Goal: Information Seeking & Learning: Learn about a topic

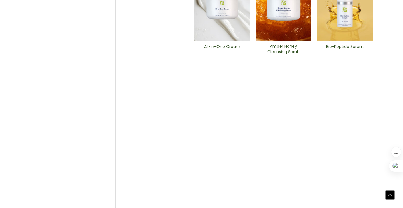
scroll to position [328, 0]
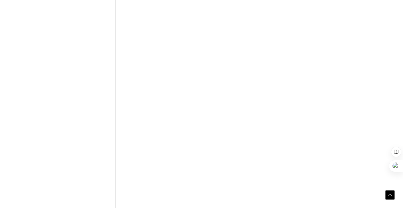
scroll to position [293, 0]
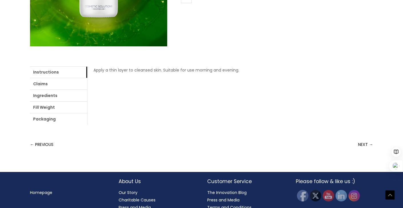
scroll to position [204, 0]
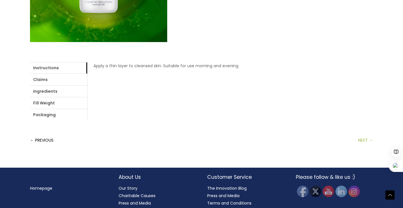
click at [360, 146] on link "NEXT →" at bounding box center [365, 139] width 15 height 11
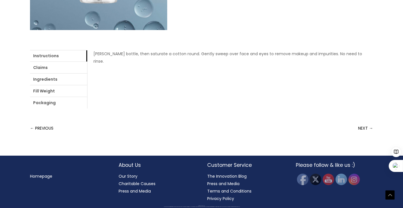
scroll to position [270, 0]
click at [360, 122] on link "NEXT →" at bounding box center [365, 127] width 15 height 11
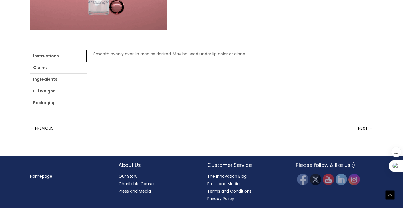
scroll to position [262, 0]
click at [359, 122] on link "NEXT →" at bounding box center [365, 127] width 15 height 11
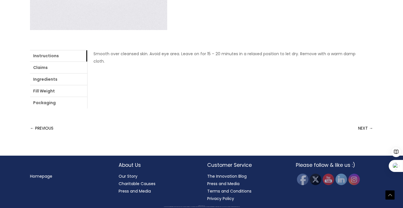
scroll to position [262, 0]
click at [359, 122] on link "NEXT →" at bounding box center [365, 127] width 15 height 11
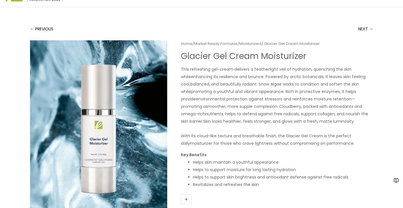
scroll to position [33, 0]
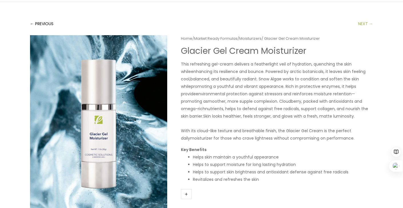
click at [363, 29] on link "NEXT →" at bounding box center [365, 23] width 15 height 11
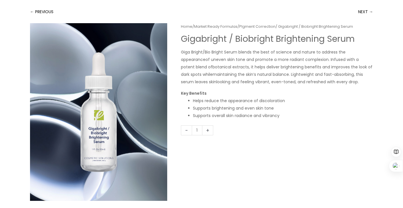
scroll to position [42, 0]
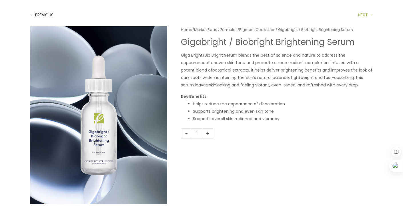
click at [362, 21] on link "NEXT →" at bounding box center [365, 14] width 15 height 11
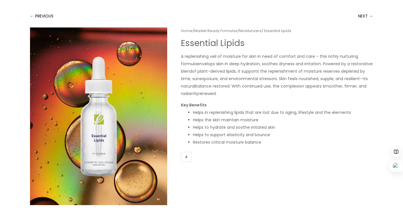
scroll to position [37, 0]
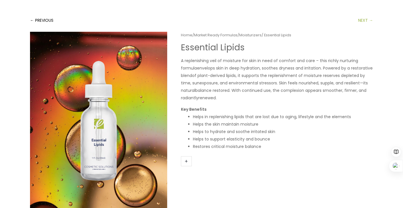
click at [358, 26] on link "NEXT →" at bounding box center [365, 20] width 15 height 11
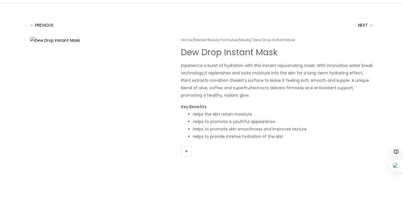
scroll to position [31, 0]
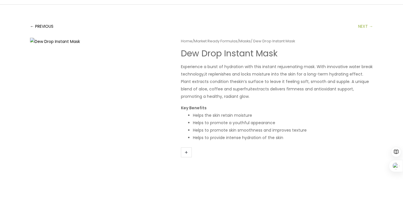
click at [364, 32] on link "NEXT →" at bounding box center [365, 26] width 15 height 11
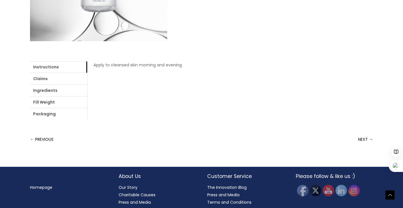
scroll to position [206, 0]
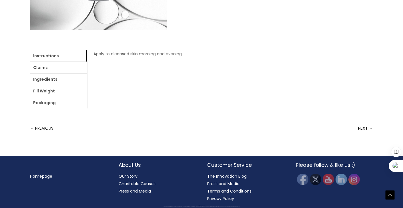
scroll to position [268, 0]
click at [362, 122] on link "NEXT →" at bounding box center [365, 127] width 15 height 11
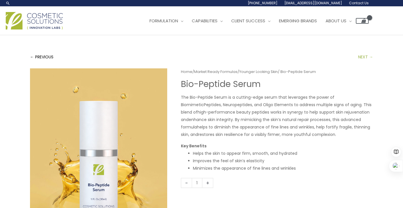
click at [359, 63] on link "NEXT →" at bounding box center [365, 56] width 15 height 11
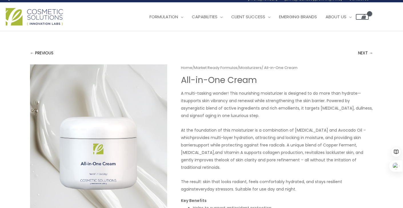
scroll to position [5, 0]
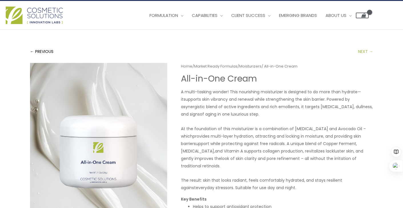
click at [359, 57] on link "NEXT →" at bounding box center [365, 51] width 15 height 11
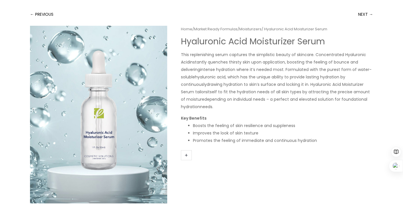
scroll to position [41, 0]
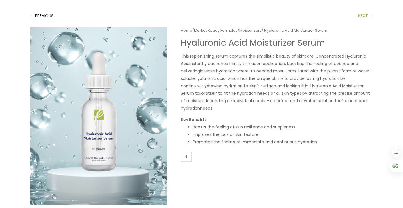
click at [363, 21] on link "NEXT →" at bounding box center [365, 15] width 15 height 11
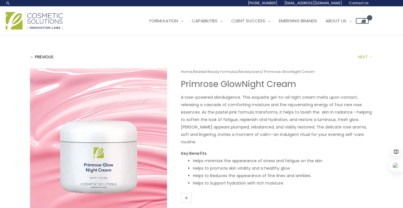
click at [360, 63] on link "NEXT →" at bounding box center [365, 56] width 15 height 11
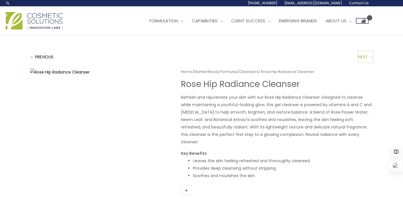
click at [360, 63] on link "NEXT →" at bounding box center [365, 56] width 15 height 11
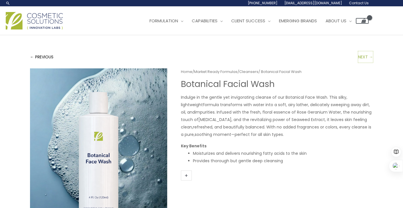
click at [360, 63] on link "NEXT →" at bounding box center [365, 56] width 15 height 11
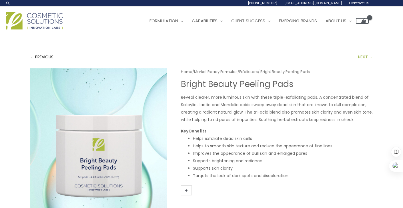
click at [360, 63] on link "NEXT →" at bounding box center [365, 56] width 15 height 11
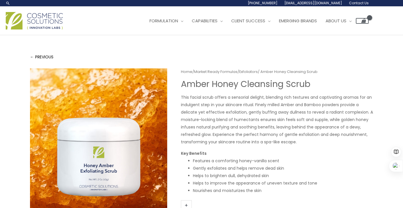
click at [360, 63] on div "← PREVIOUS" at bounding box center [201, 56] width 343 height 11
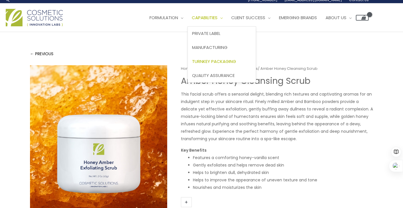
click at [193, 68] on link "Turnkey Packaging" at bounding box center [222, 61] width 68 height 14
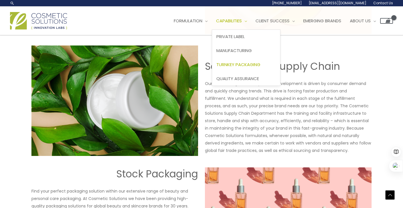
scroll to position [390, 0]
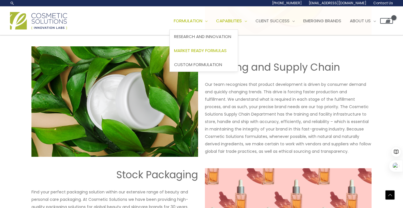
click at [174, 53] on span "Market Ready Formulas" at bounding box center [200, 50] width 53 height 6
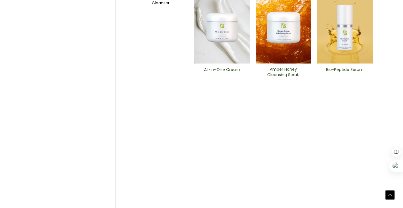
scroll to position [308, 0]
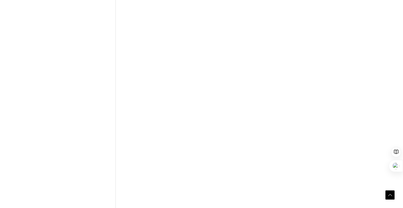
scroll to position [290, 0]
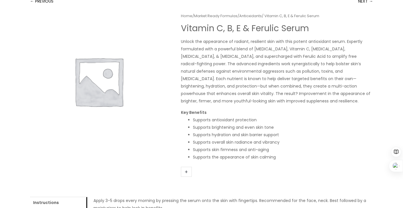
scroll to position [39, 0]
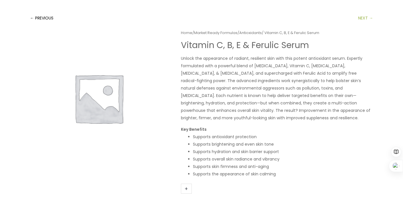
click at [362, 24] on link "NEXT →" at bounding box center [365, 17] width 15 height 11
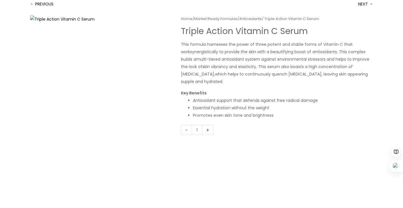
scroll to position [55, 0]
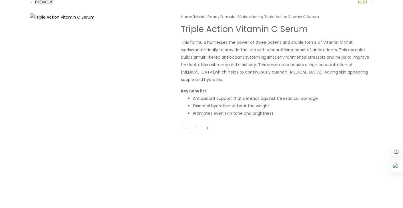
click at [358, 8] on link "NEXT →" at bounding box center [365, 1] width 15 height 11
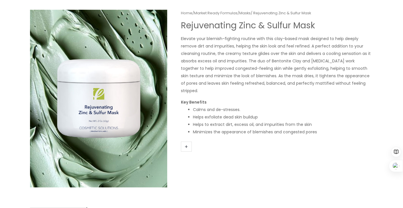
scroll to position [59, 0]
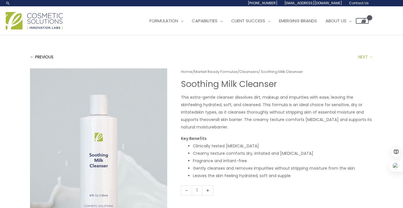
click at [361, 63] on link "NEXT →" at bounding box center [365, 56] width 15 height 11
